Goal: Transaction & Acquisition: Purchase product/service

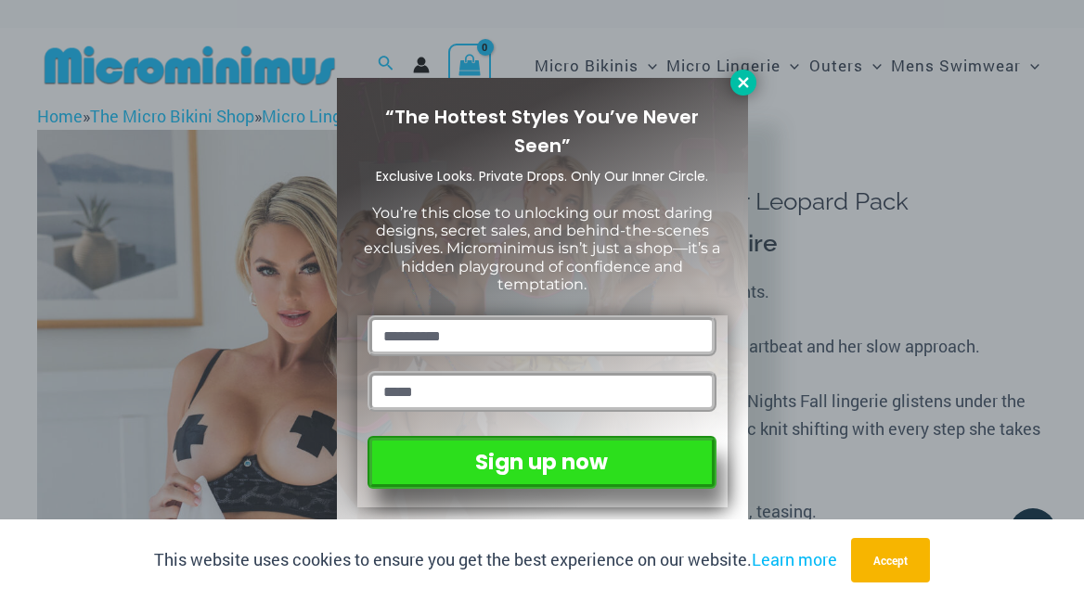
click at [746, 86] on icon at bounding box center [743, 82] width 10 height 10
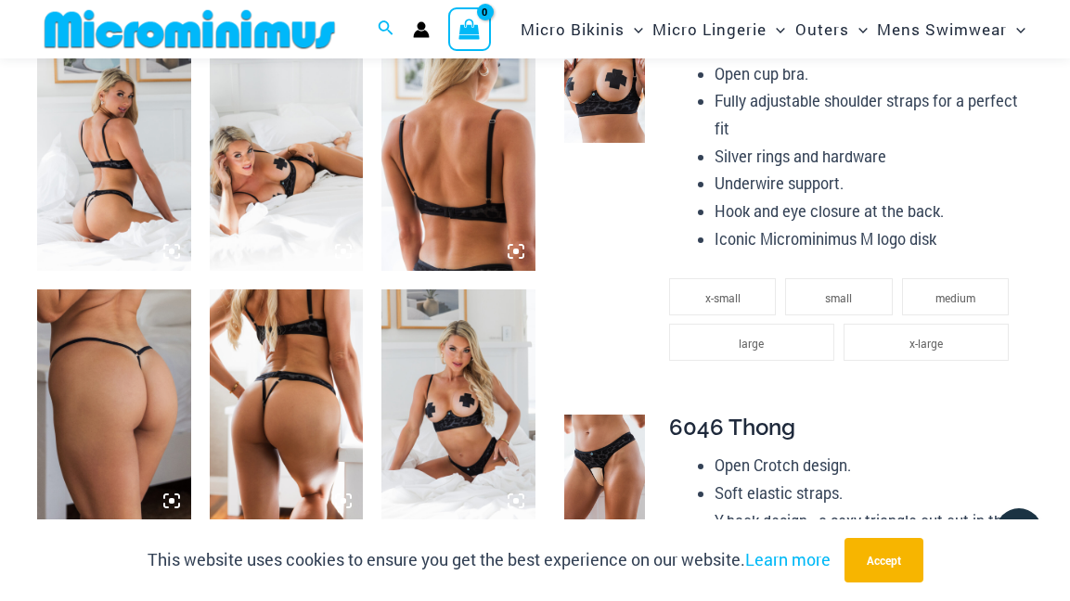
scroll to position [883, 0]
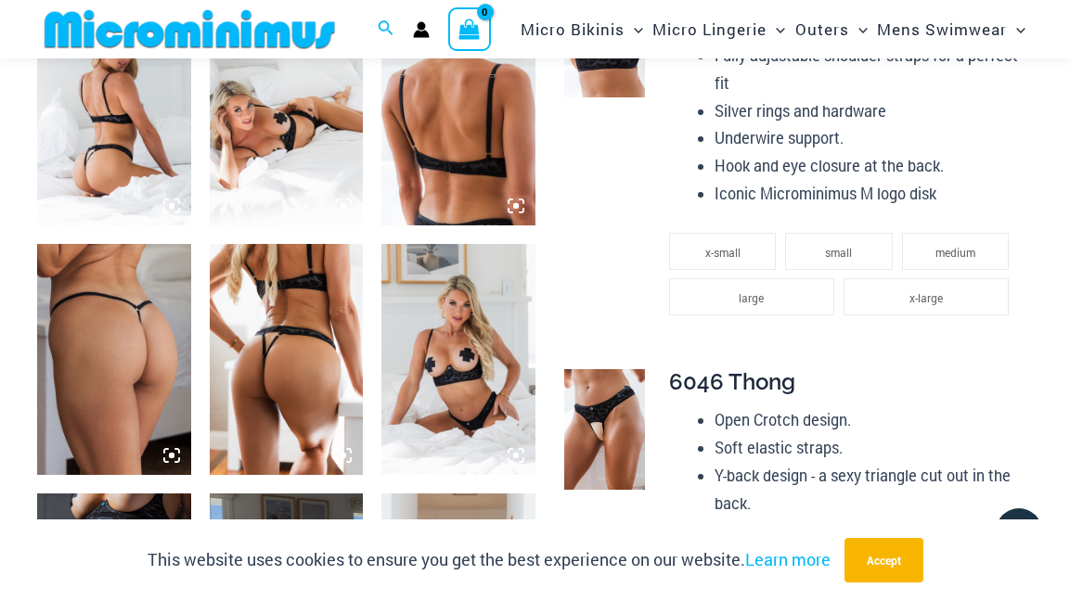
click at [595, 398] on img at bounding box center [604, 429] width 81 height 121
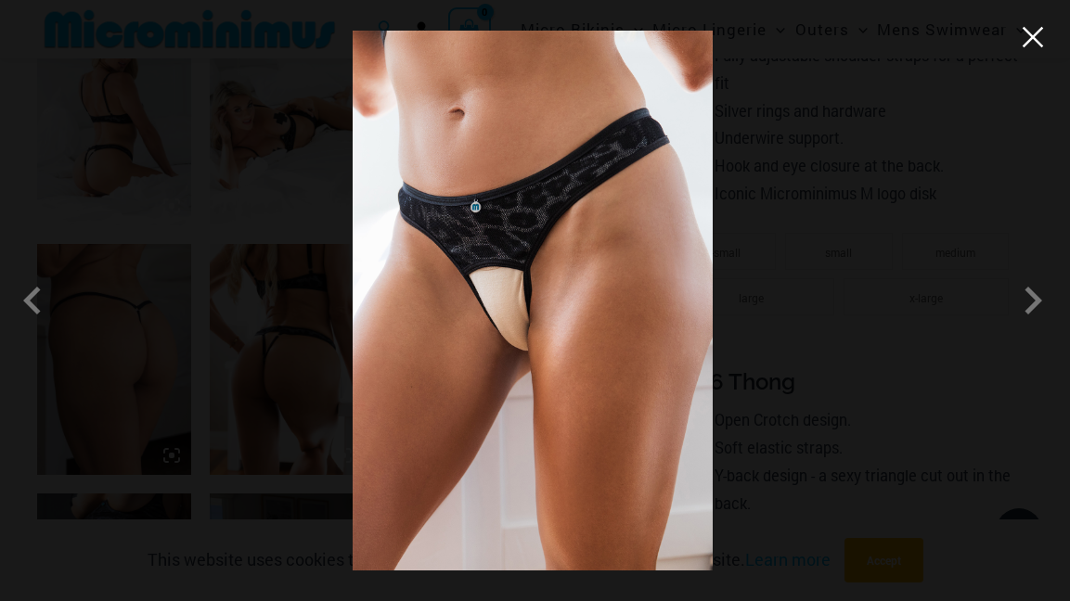
click at [1037, 37] on button "Close" at bounding box center [1033, 37] width 28 height 28
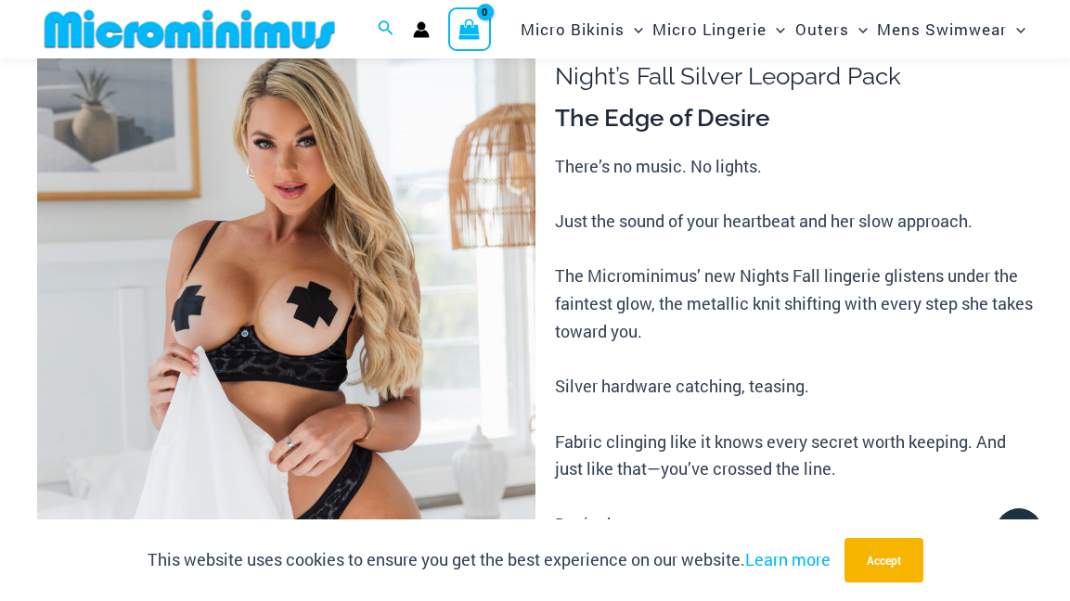
scroll to position [0, 0]
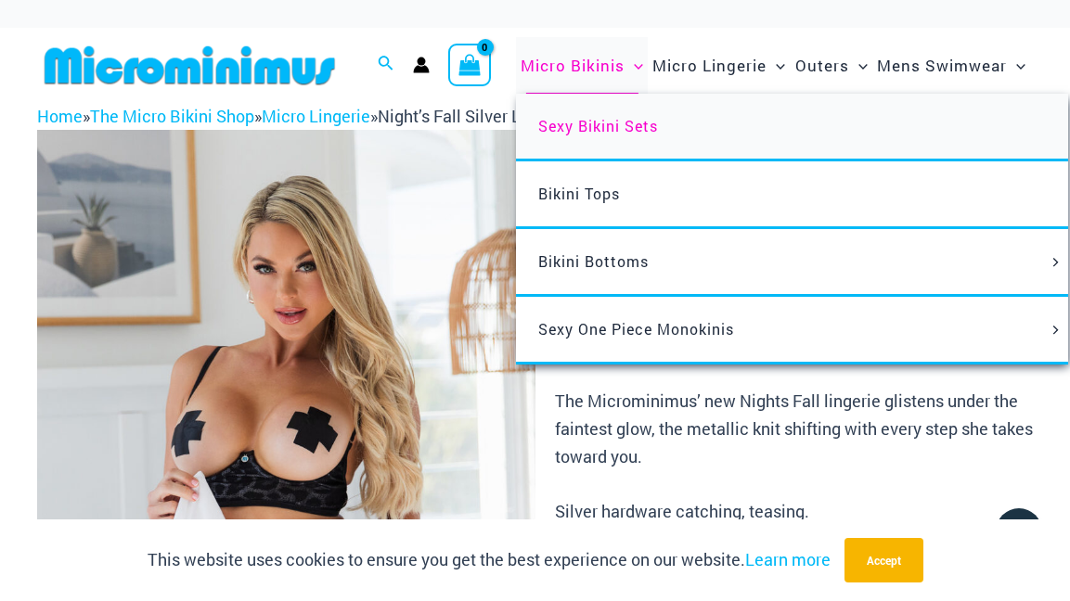
click at [588, 119] on span "Sexy Bikini Sets" at bounding box center [598, 125] width 120 height 19
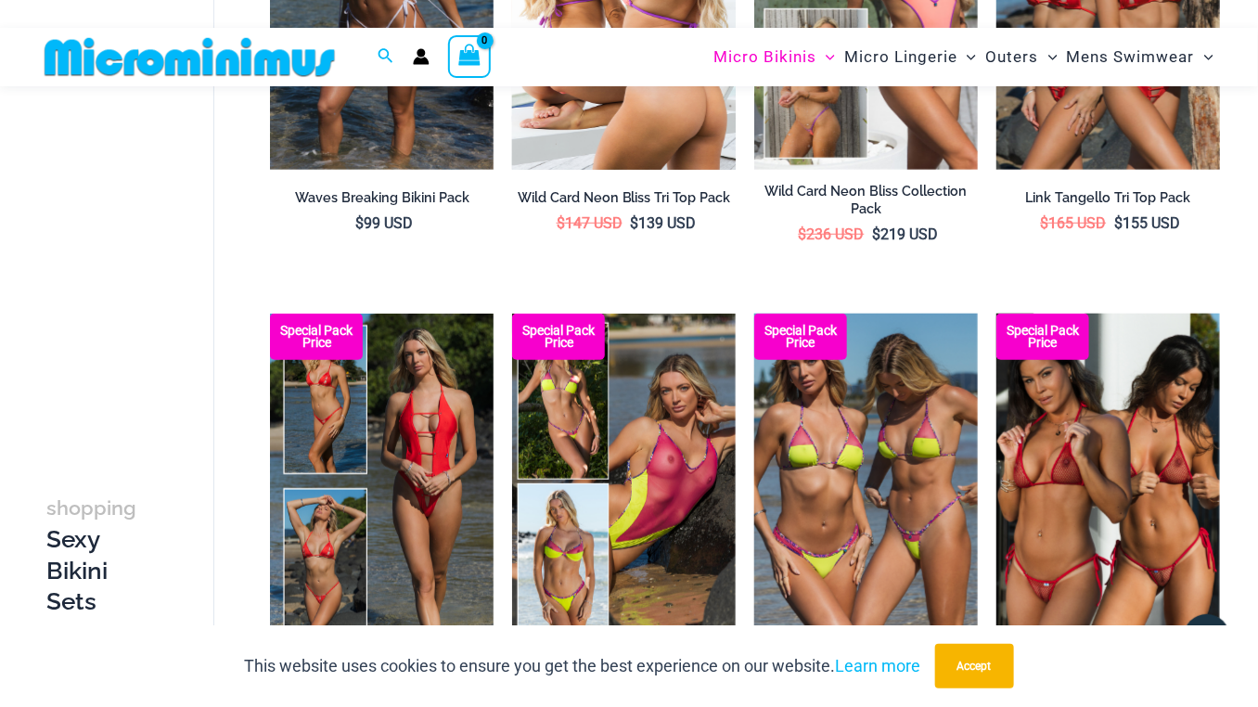
scroll to position [417, 0]
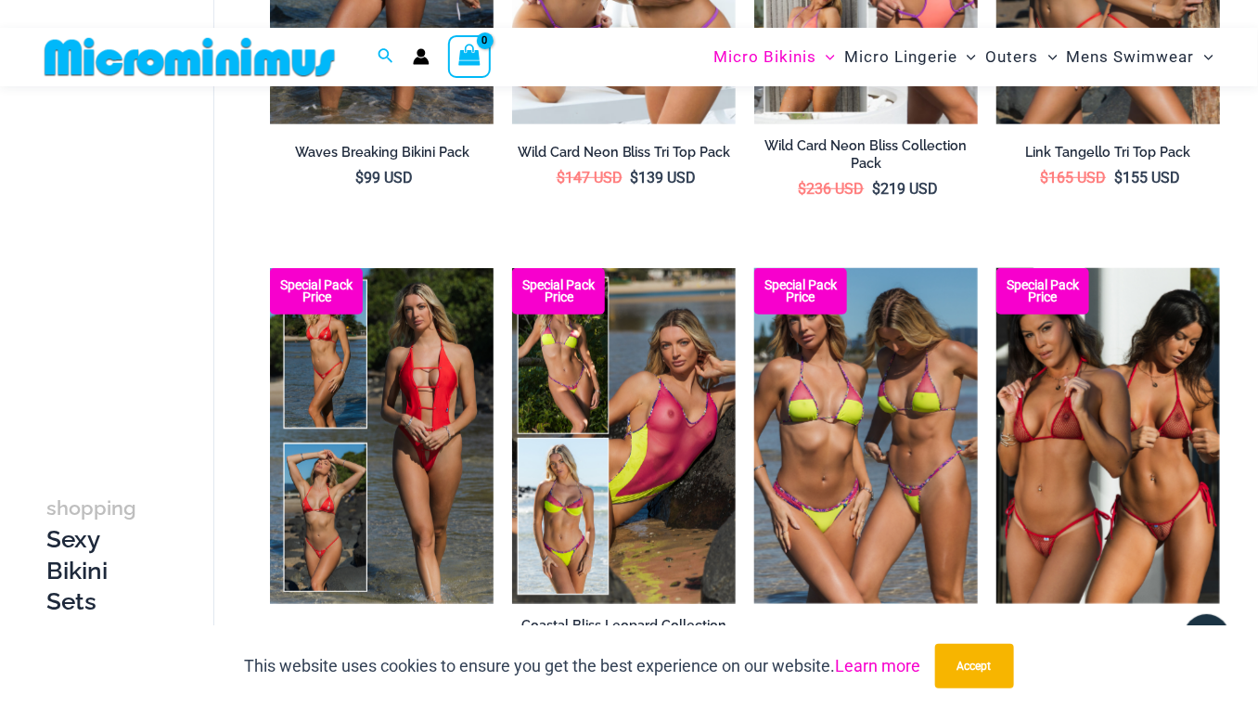
click at [894, 600] on link "Learn more" at bounding box center [878, 665] width 85 height 19
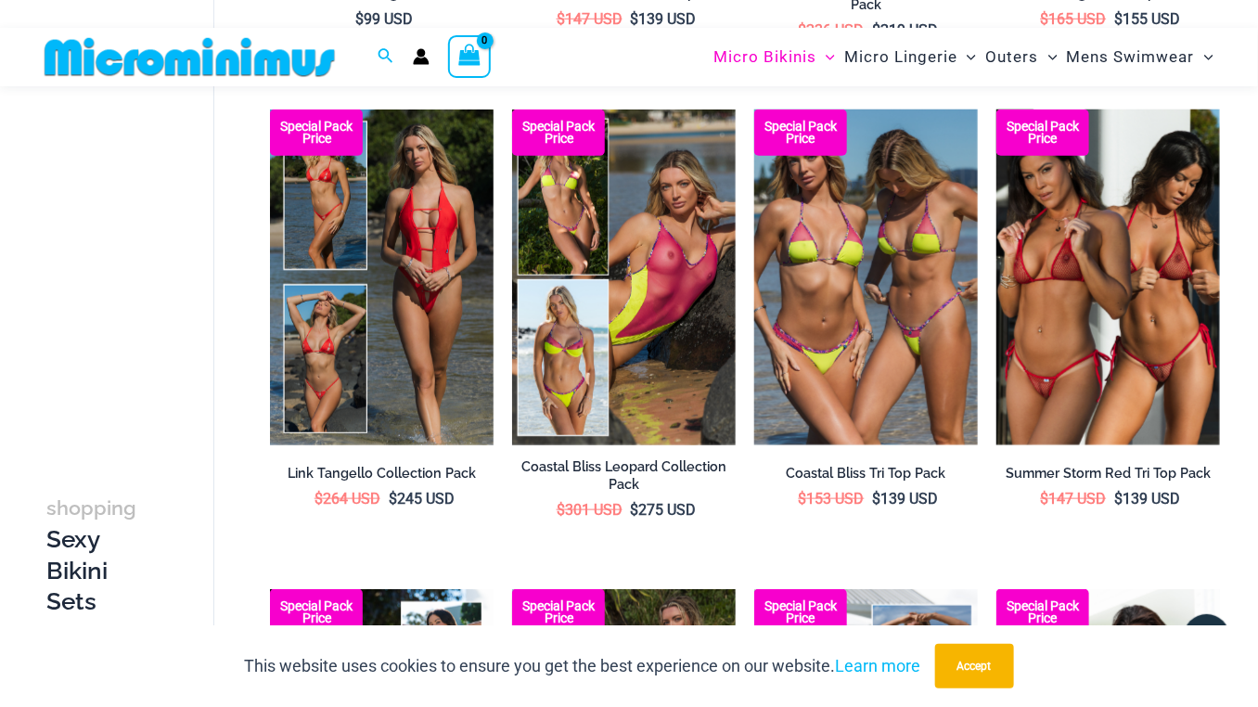
scroll to position [0, 0]
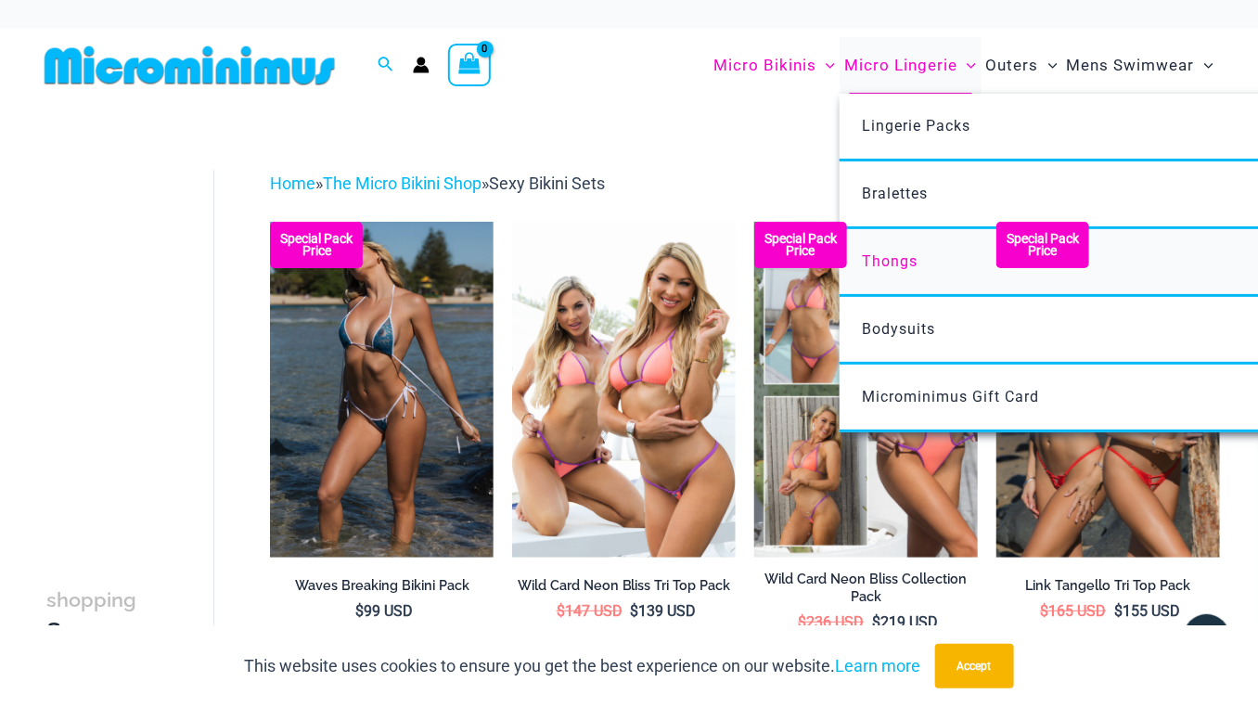
click at [888, 261] on span "Thongs" at bounding box center [890, 261] width 56 height 18
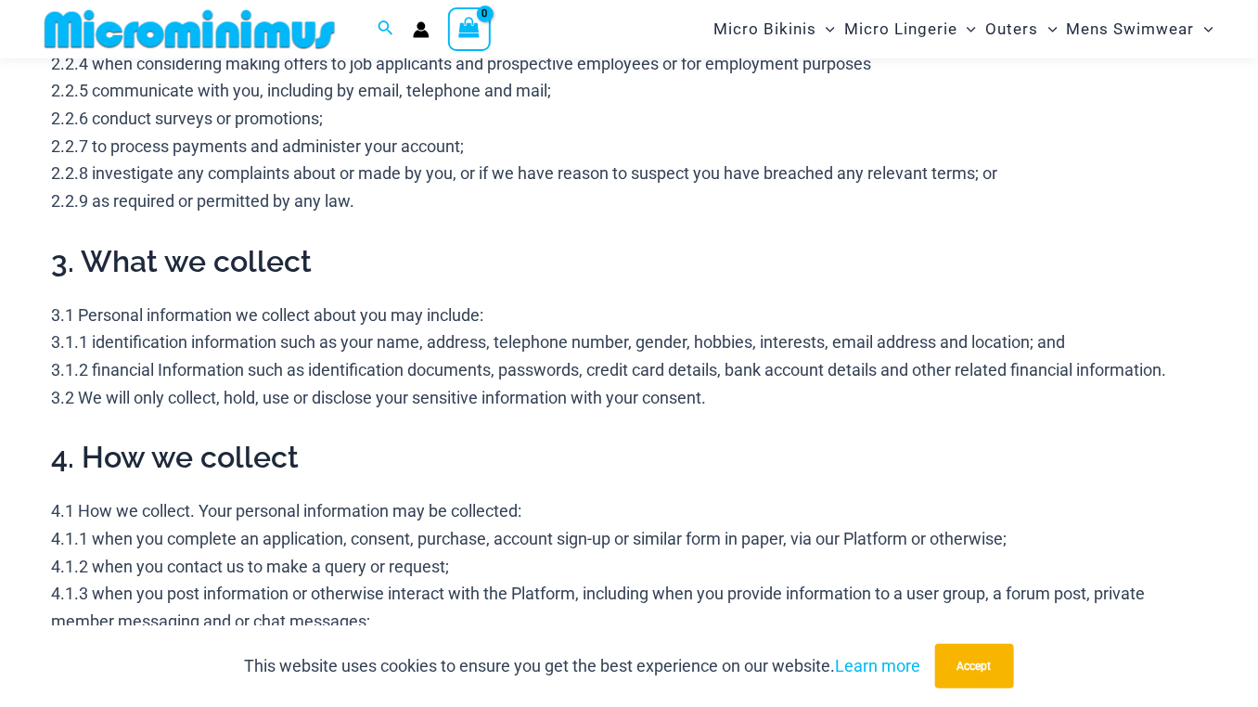
scroll to position [1089, 0]
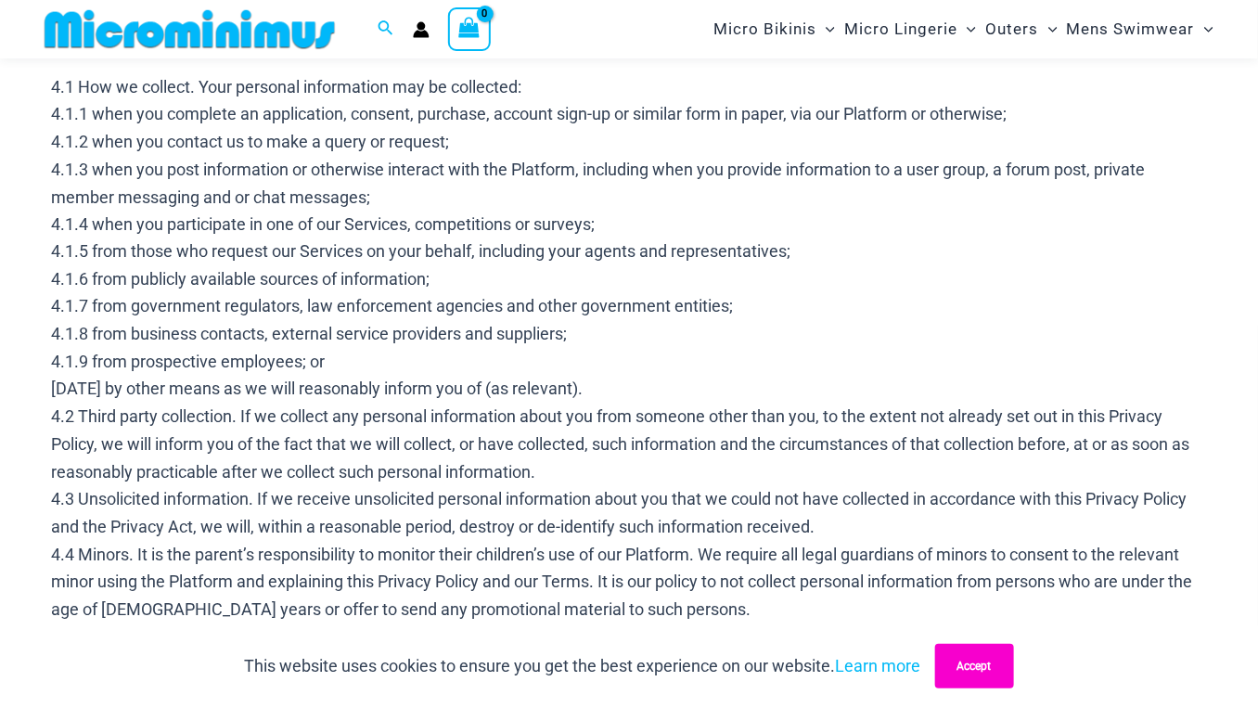
click at [955, 653] on button "Accept" at bounding box center [974, 666] width 79 height 45
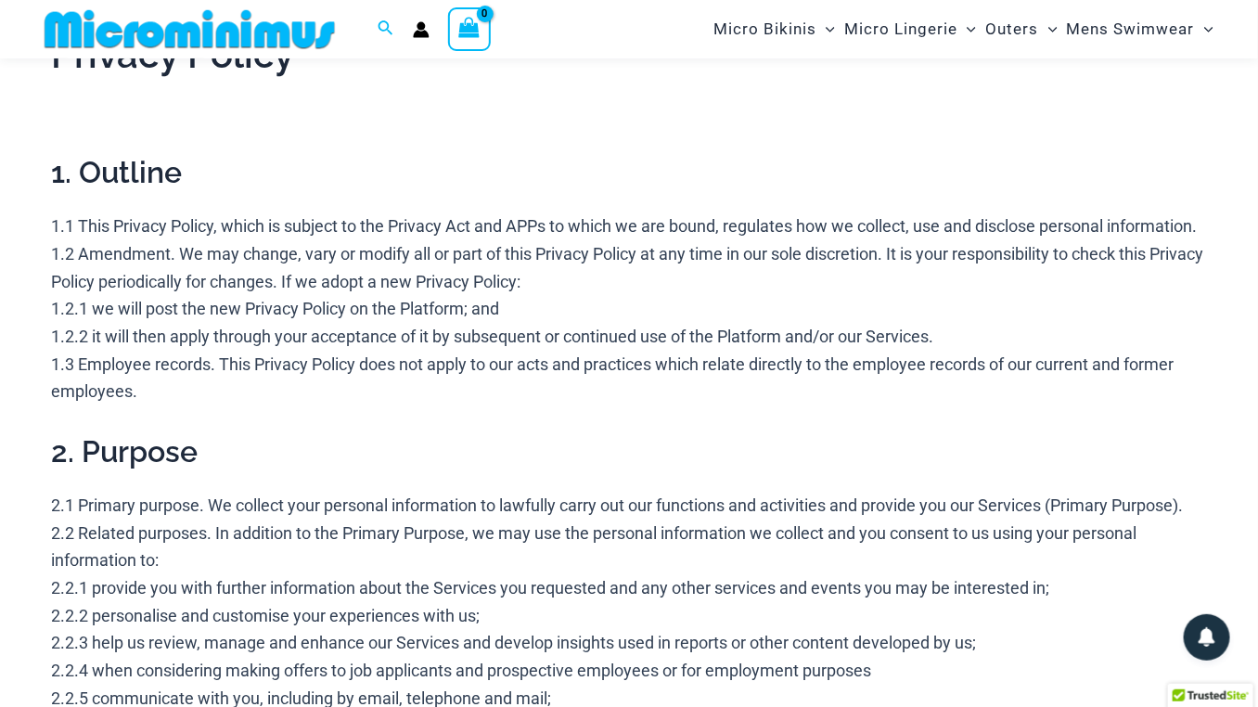
scroll to position [0, 0]
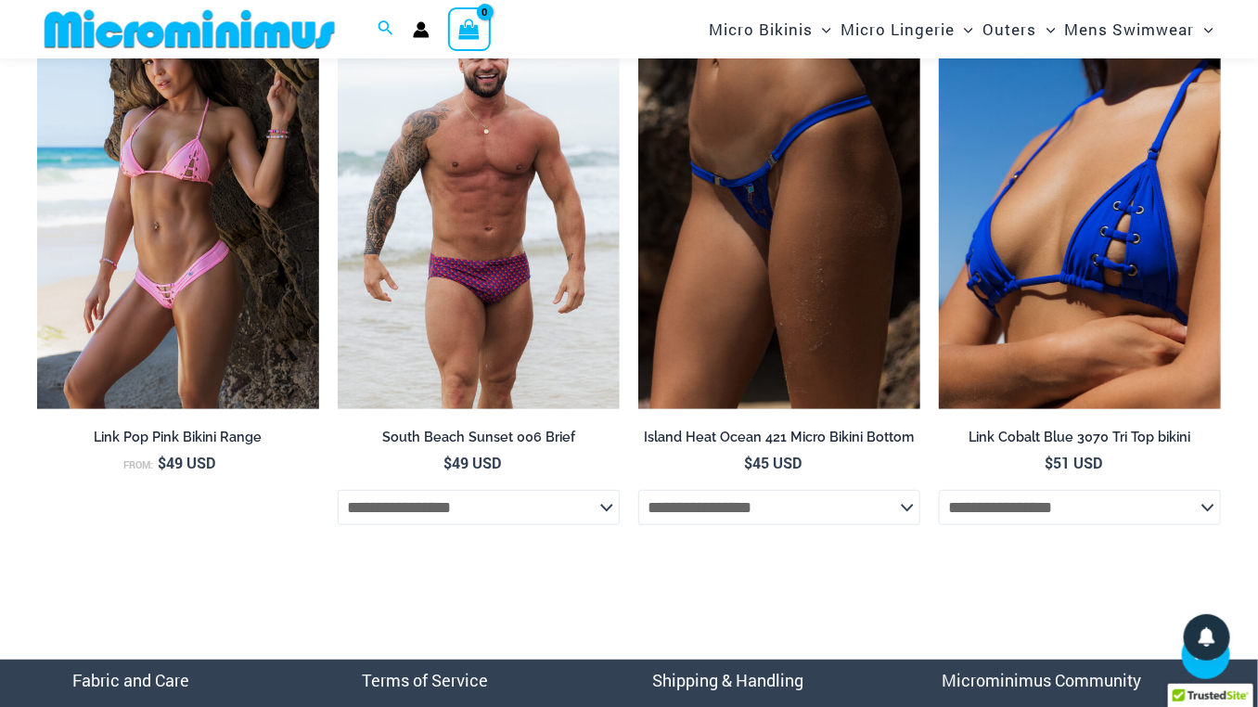
scroll to position [5898, 0]
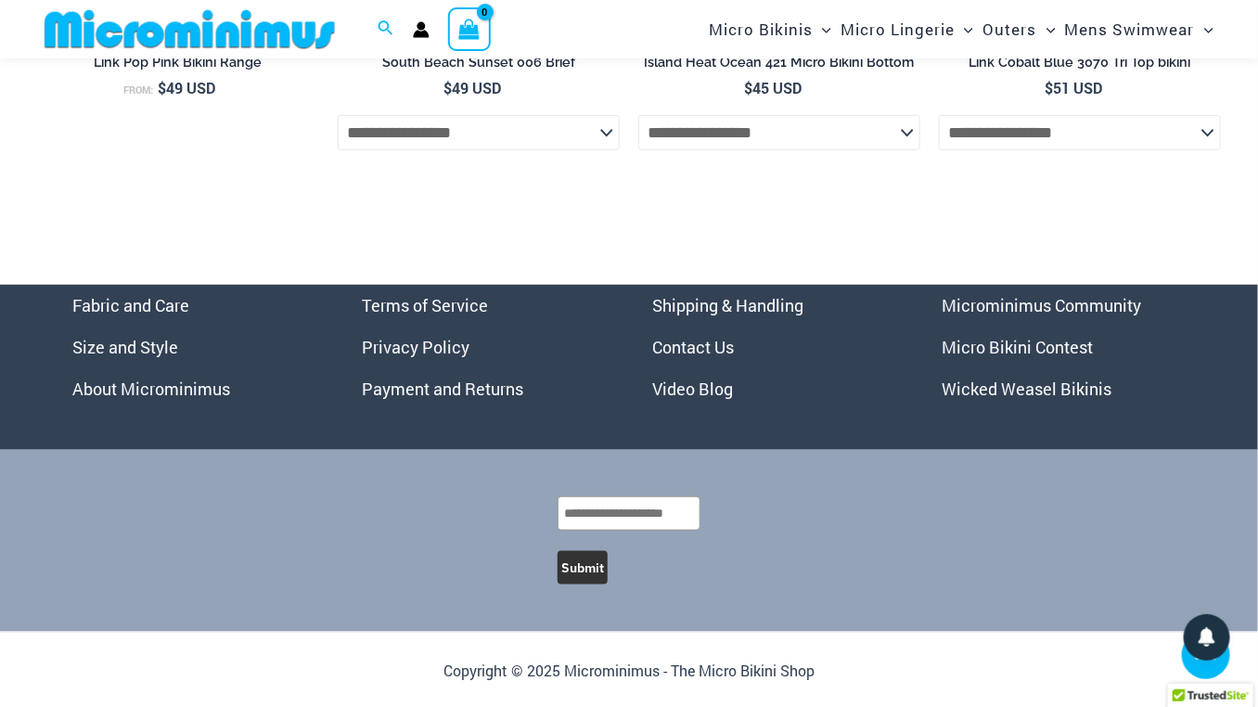
click at [1010, 358] on link "Micro Bikini Contest" at bounding box center [1018, 347] width 151 height 22
